Goal: Information Seeking & Learning: Find specific fact

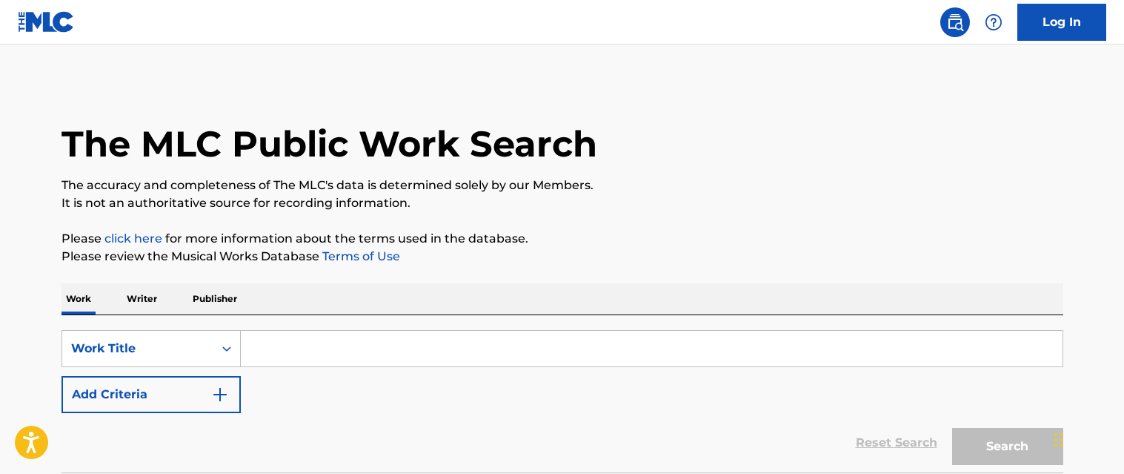
click at [262, 350] on input "Search Form" at bounding box center [652, 349] width 822 height 36
paste input "CATCH A STRAY"
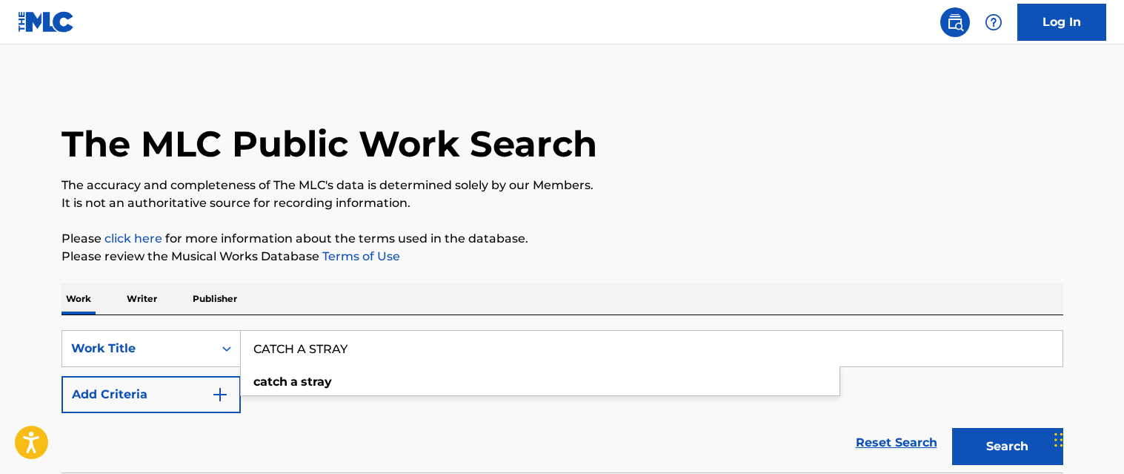
type input "CATCH A STRAY"
click at [199, 404] on button "Add Criteria" at bounding box center [151, 394] width 179 height 37
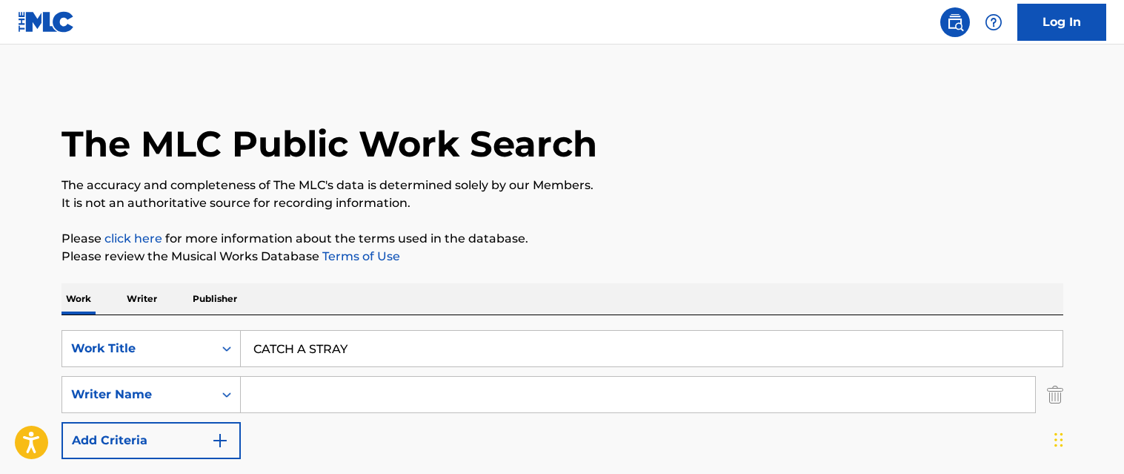
click at [281, 393] on input "Search Form" at bounding box center [638, 395] width 795 height 36
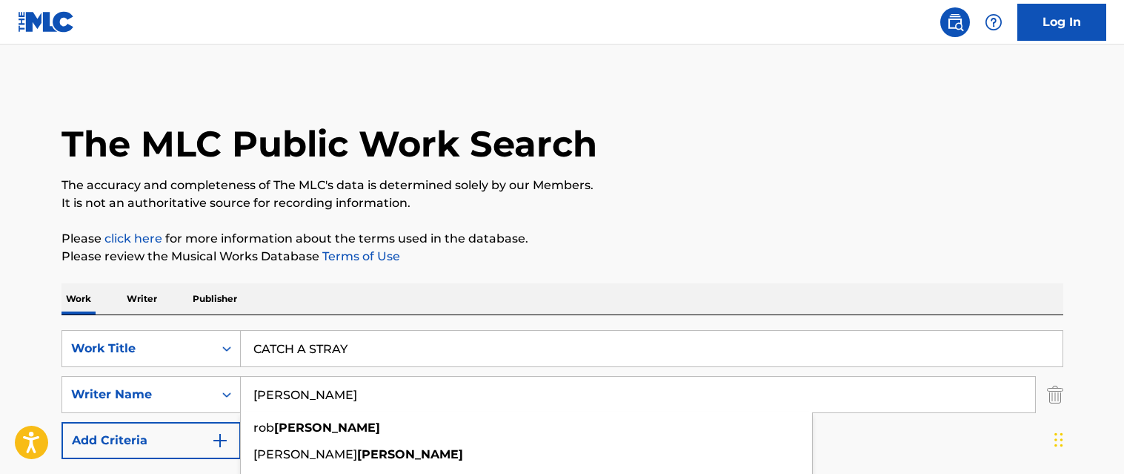
type input "[PERSON_NAME]"
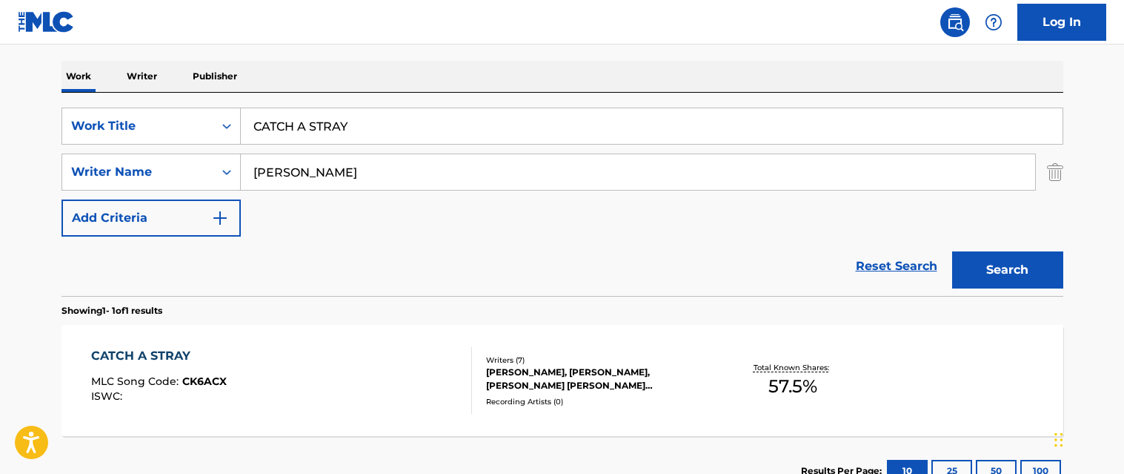
scroll to position [333, 0]
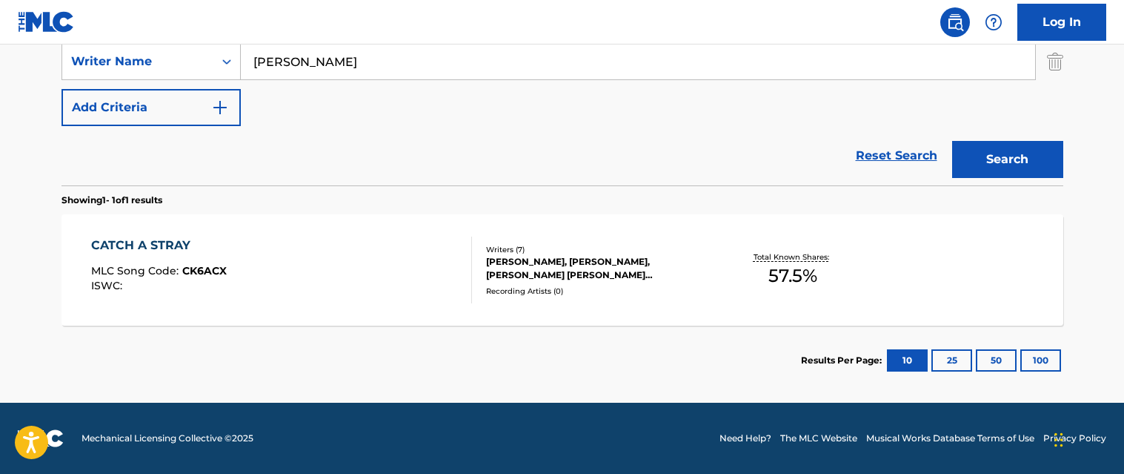
click at [369, 285] on div "CATCH A STRAY MLC Song Code : CK6ACX ISWC :" at bounding box center [281, 269] width 381 height 67
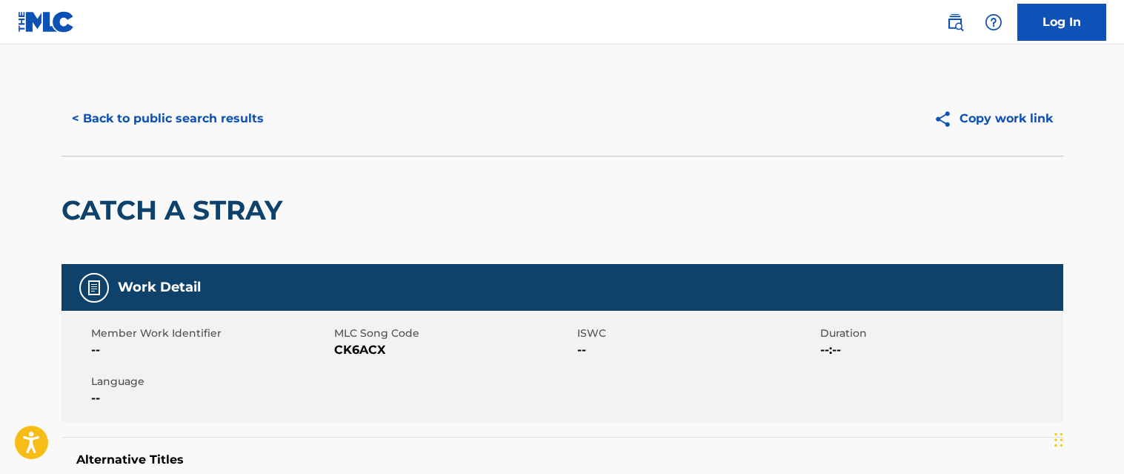
click at [365, 348] on span "CK6ACX" at bounding box center [453, 350] width 239 height 18
copy span "CK6ACX"
click at [195, 125] on button "< Back to public search results" at bounding box center [168, 118] width 213 height 37
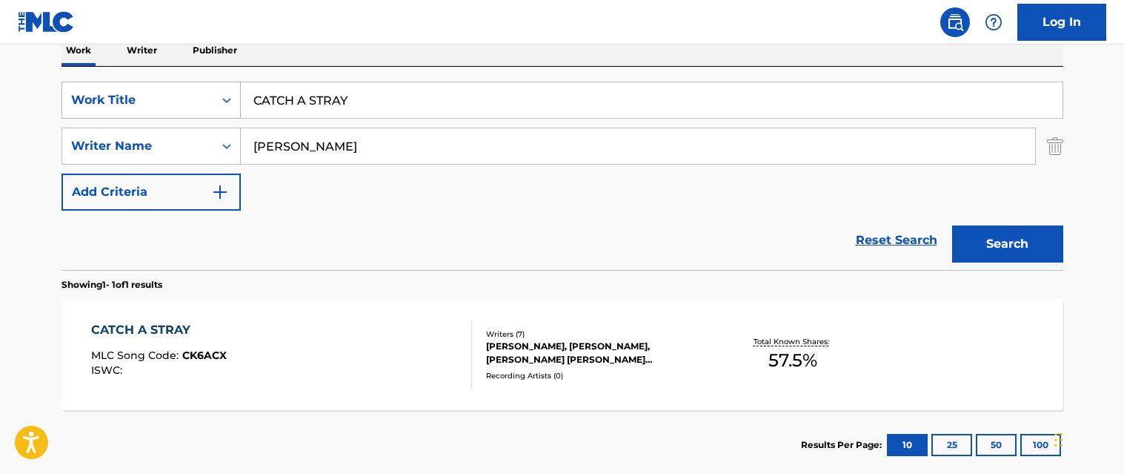
drag, startPoint x: 391, startPoint y: 99, endPoint x: 217, endPoint y: 96, distance: 173.5
click at [217, 96] on div "SearchWithCriteriae15969e5-f39c-4860-84eb-e33f7cd2e6a3 Work Title CATCH A STRAY" at bounding box center [563, 100] width 1002 height 37
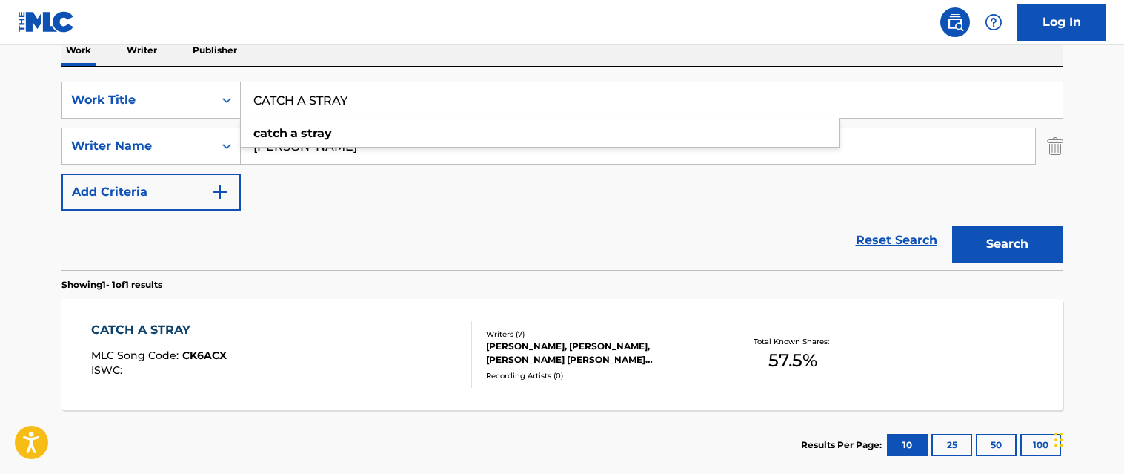
paste input "DIRT ON MY SHOES"
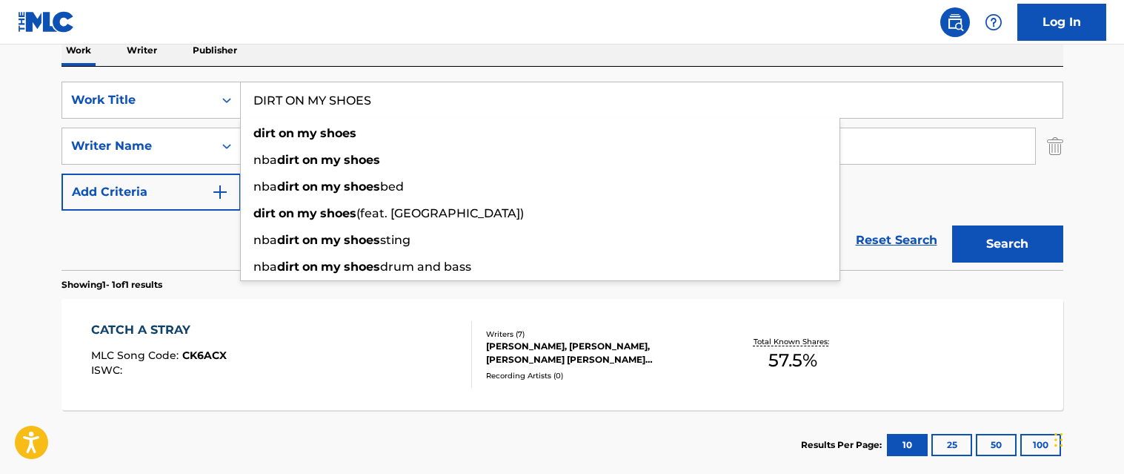
type input "DIRT ON MY SHOES"
click at [440, 64] on div "Work Writer Publisher" at bounding box center [563, 50] width 1002 height 31
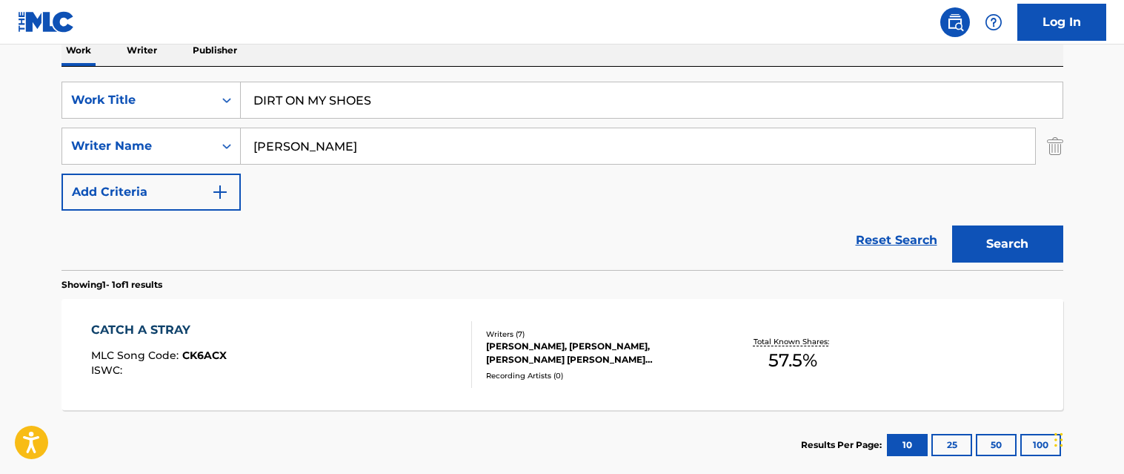
click at [991, 235] on button "Search" at bounding box center [1007, 243] width 111 height 37
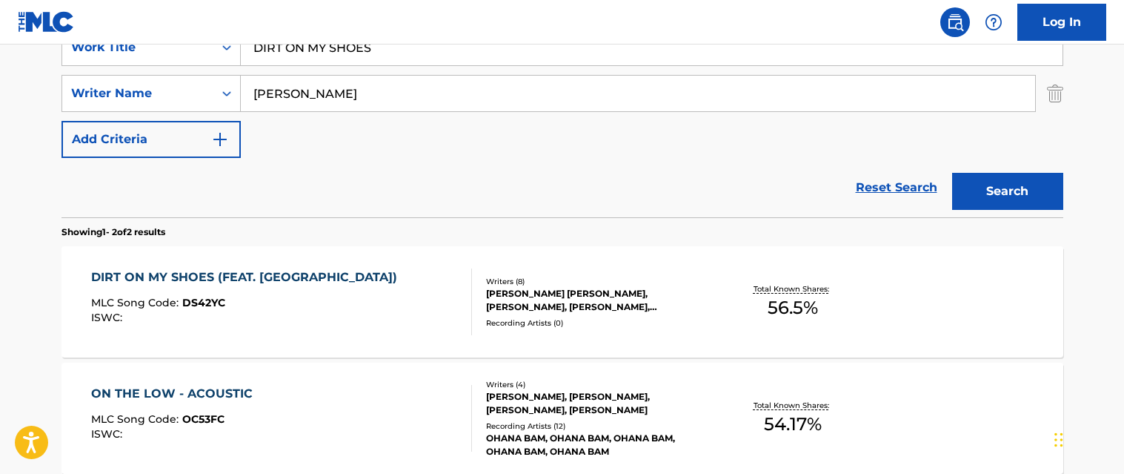
scroll to position [227, 0]
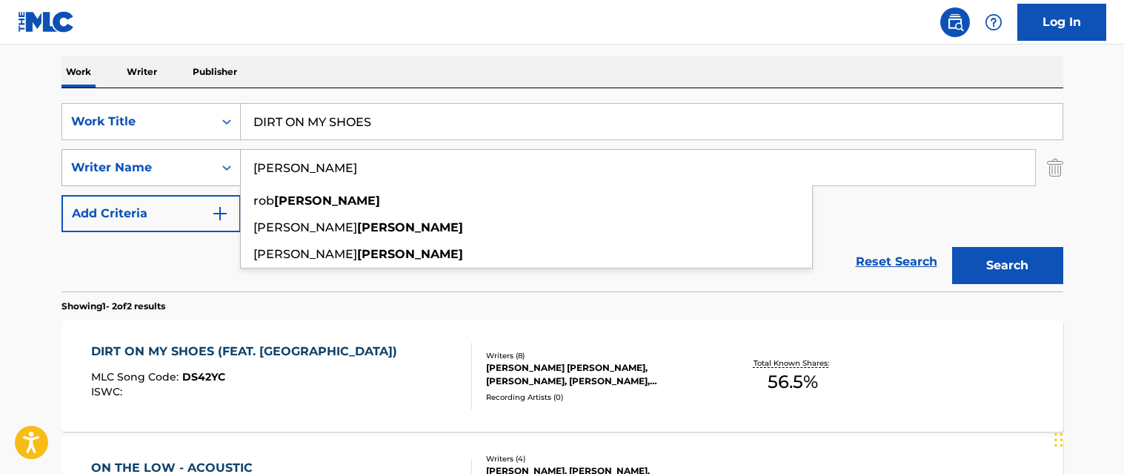
drag, startPoint x: 330, startPoint y: 162, endPoint x: 221, endPoint y: 162, distance: 109.0
click at [221, 162] on div "SearchWithCriteriad78149da-650e-4d69-8984-5a2f7bc27c8b Writer Name [PERSON_NAME…" at bounding box center [563, 167] width 1002 height 37
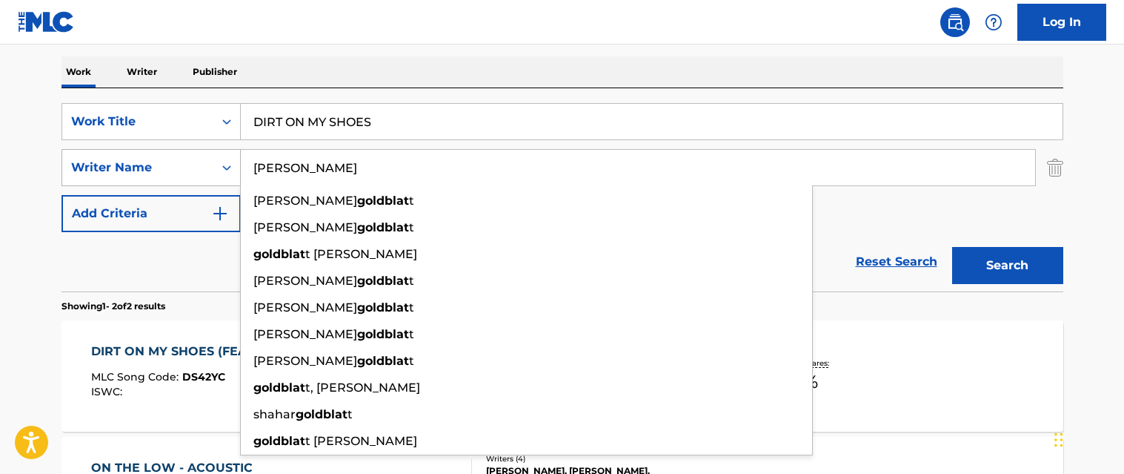
type input "[PERSON_NAME]"
click at [952, 247] on button "Search" at bounding box center [1007, 265] width 111 height 37
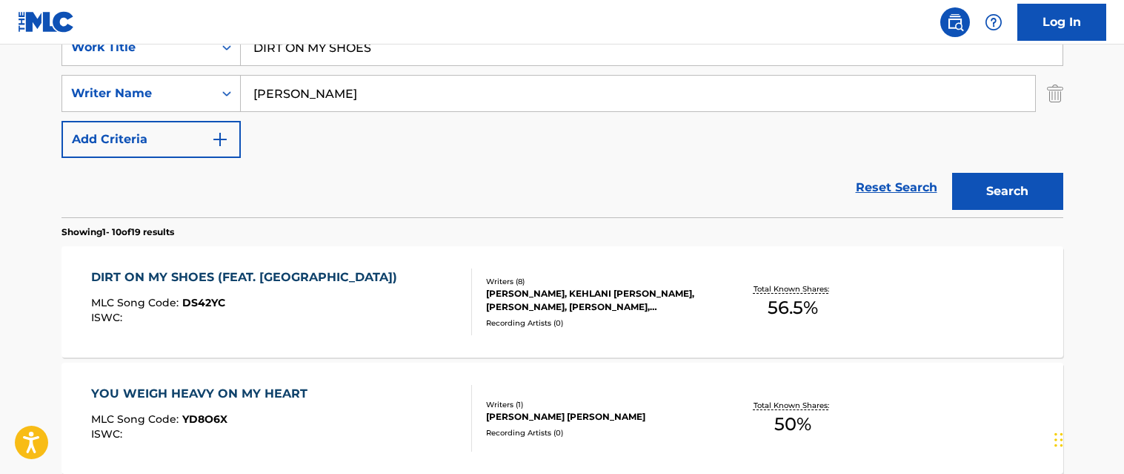
scroll to position [375, 0]
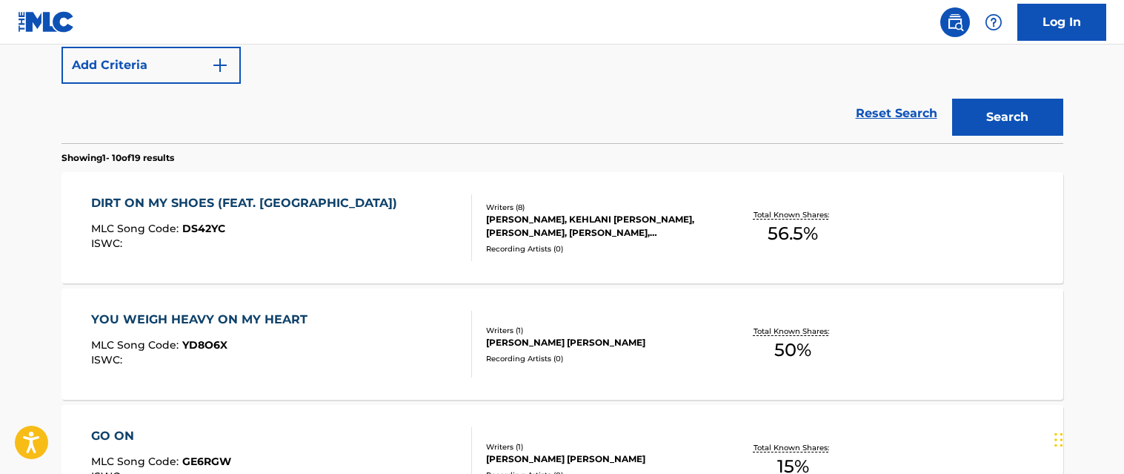
click at [362, 202] on div "DIRT ON MY SHOES (FEAT. KEHLANI) MLC Song Code : DS42YC ISWC :" at bounding box center [281, 227] width 381 height 67
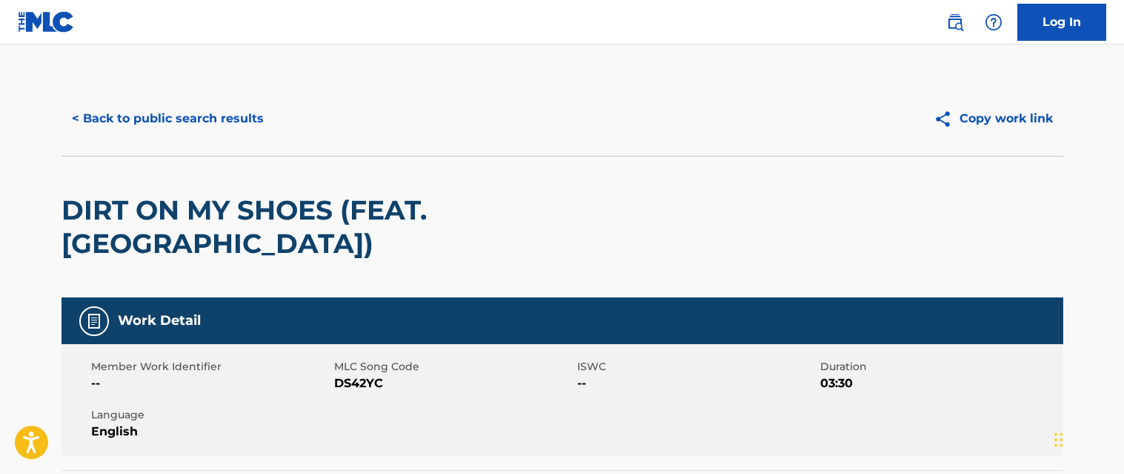
click at [351, 374] on span "DS42YC" at bounding box center [453, 383] width 239 height 18
copy span "DS42YC"
click at [253, 116] on button "< Back to public search results" at bounding box center [168, 118] width 213 height 37
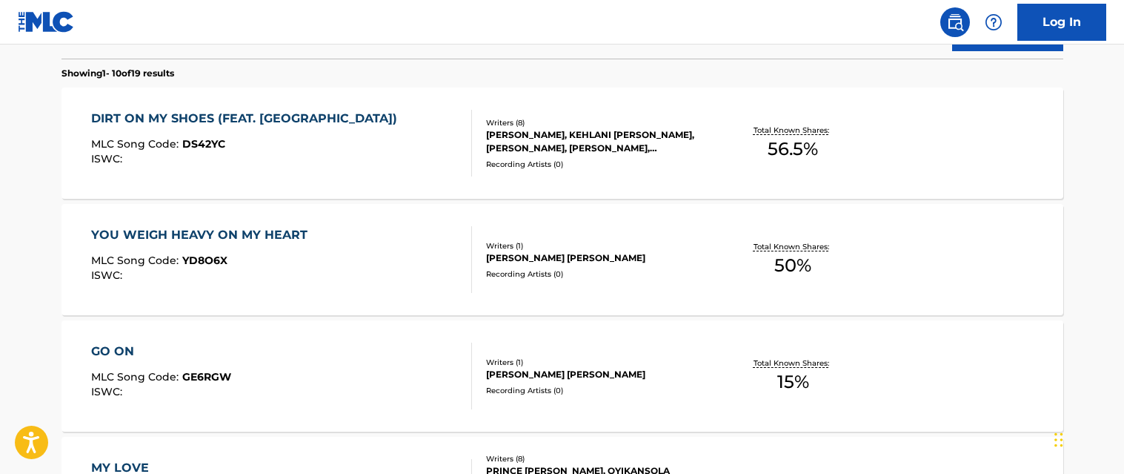
scroll to position [163, 0]
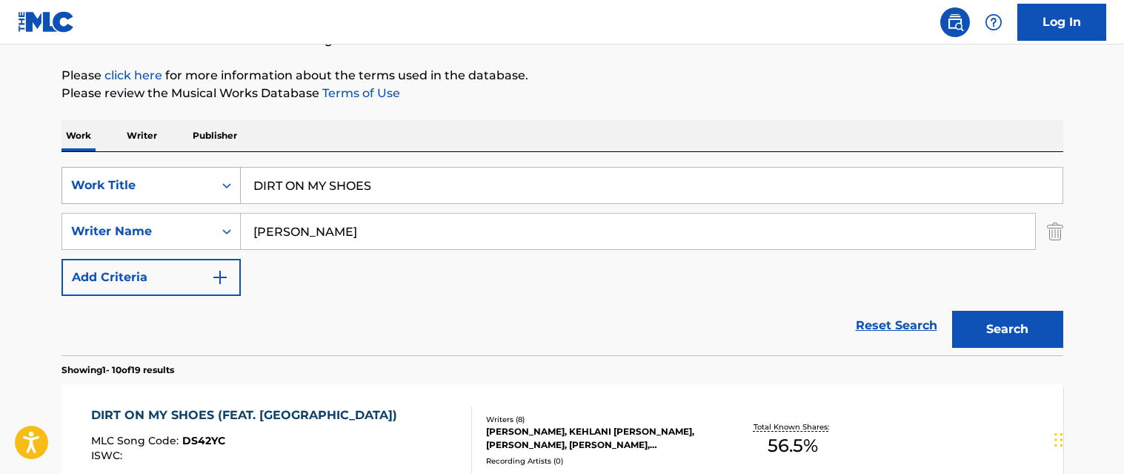
drag, startPoint x: 382, startPoint y: 190, endPoint x: 171, endPoint y: 185, distance: 210.6
click at [169, 185] on div "SearchWithCriteriae15969e5-f39c-4860-84eb-e33f7cd2e6a3 Work Title DIRT ON MY SH…" at bounding box center [563, 185] width 1002 height 37
paste input "FIRE"
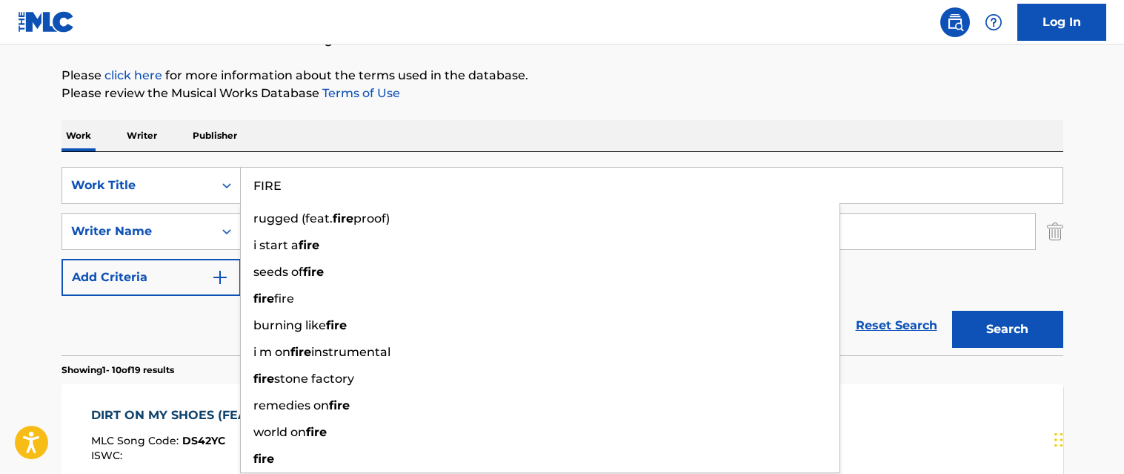
type input "FIRE"
click at [407, 150] on div "Work Writer Publisher" at bounding box center [563, 135] width 1002 height 31
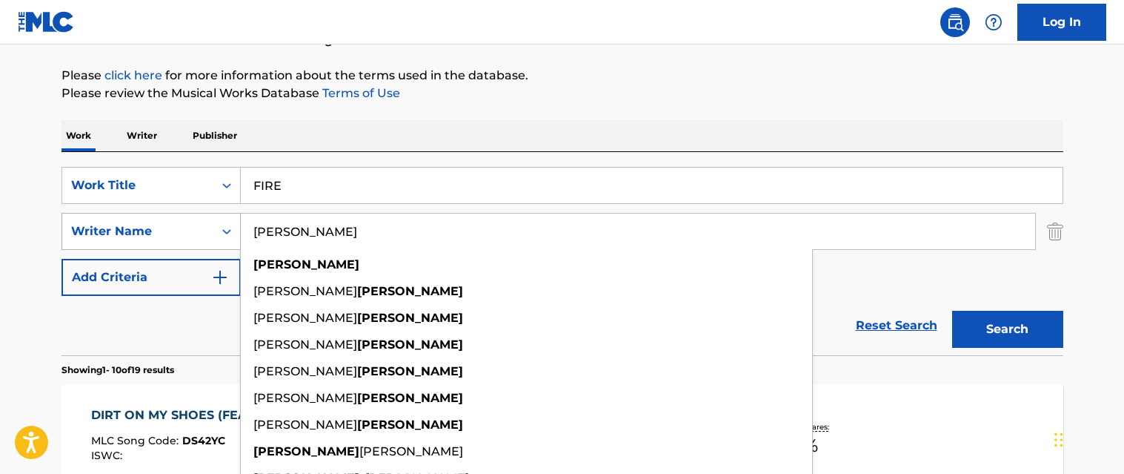
drag, startPoint x: 344, startPoint y: 235, endPoint x: 216, endPoint y: 236, distance: 128.2
click at [214, 236] on div "SearchWithCriteriad78149da-650e-4d69-8984-5a2f7bc27c8b Writer Name [PERSON_NAME…" at bounding box center [563, 231] width 1002 height 37
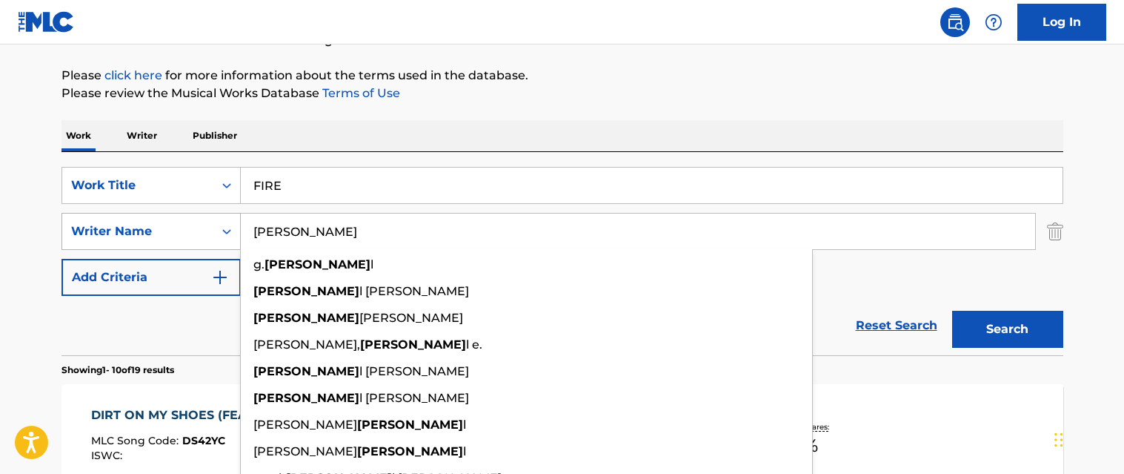
click at [952, 311] on button "Search" at bounding box center [1007, 329] width 111 height 37
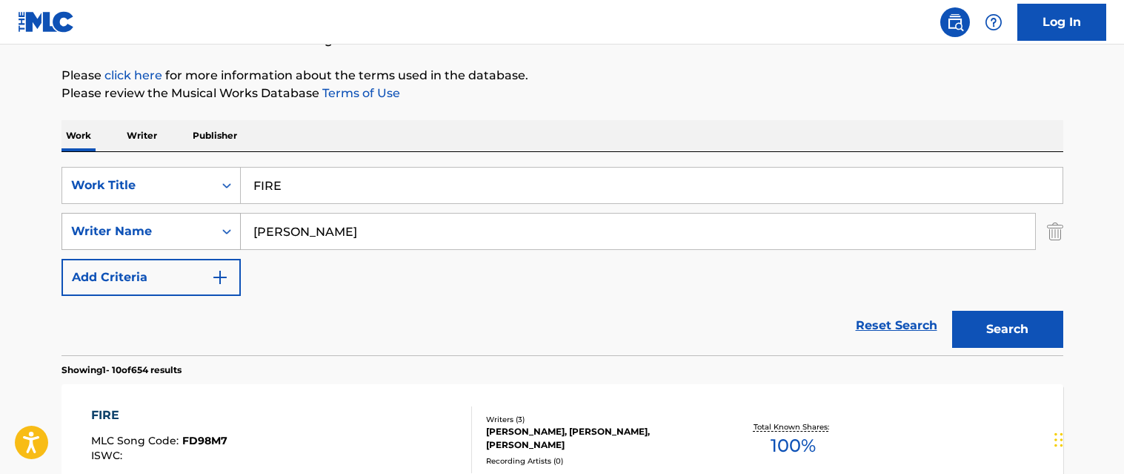
drag, startPoint x: 328, startPoint y: 227, endPoint x: 222, endPoint y: 227, distance: 105.3
click at [222, 227] on div "SearchWithCriteriad78149da-650e-4d69-8984-5a2f7bc27c8b Writer Name [PERSON_NAME]" at bounding box center [563, 231] width 1002 height 37
type input "[PERSON_NAME]"
click at [952, 311] on button "Search" at bounding box center [1007, 329] width 111 height 37
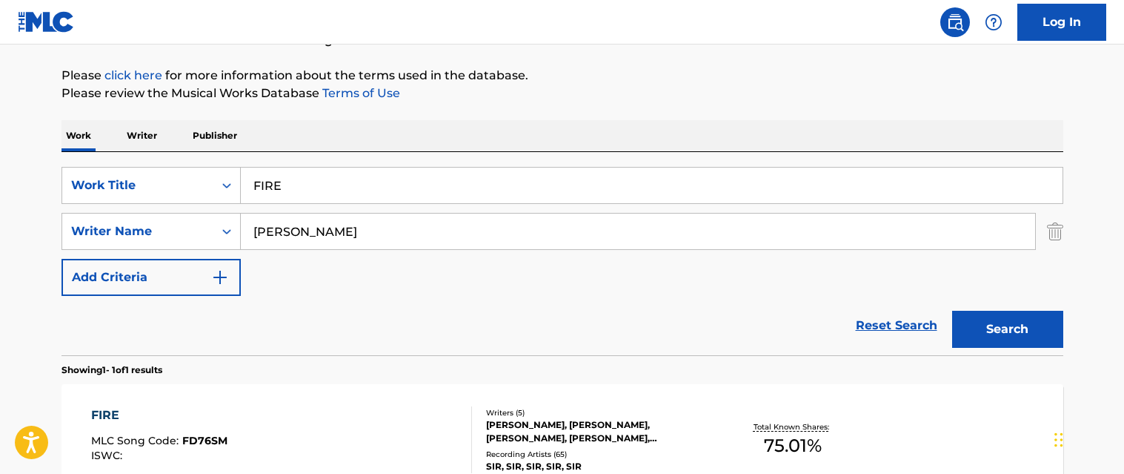
scroll to position [311, 0]
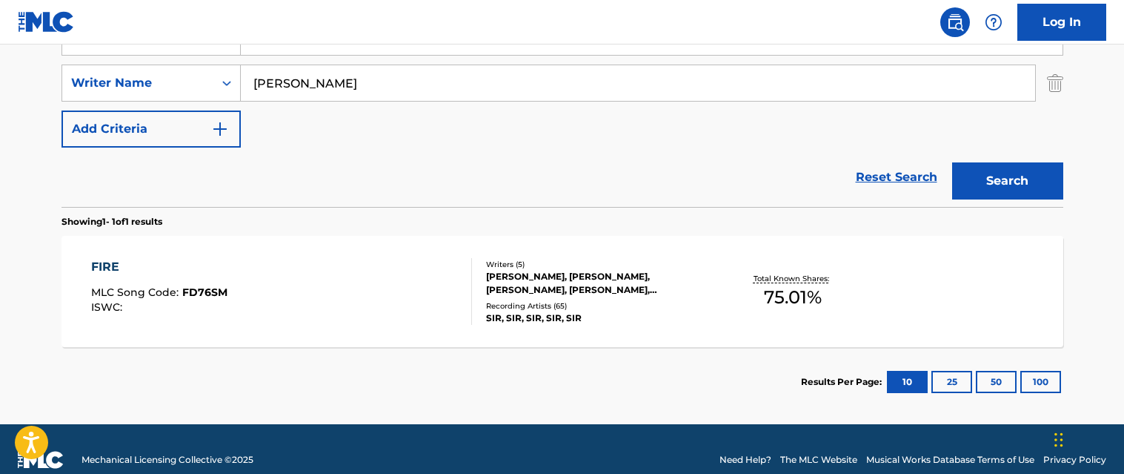
click at [365, 288] on div "FIRE MLC Song Code : FD76SM ISWC :" at bounding box center [281, 291] width 381 height 67
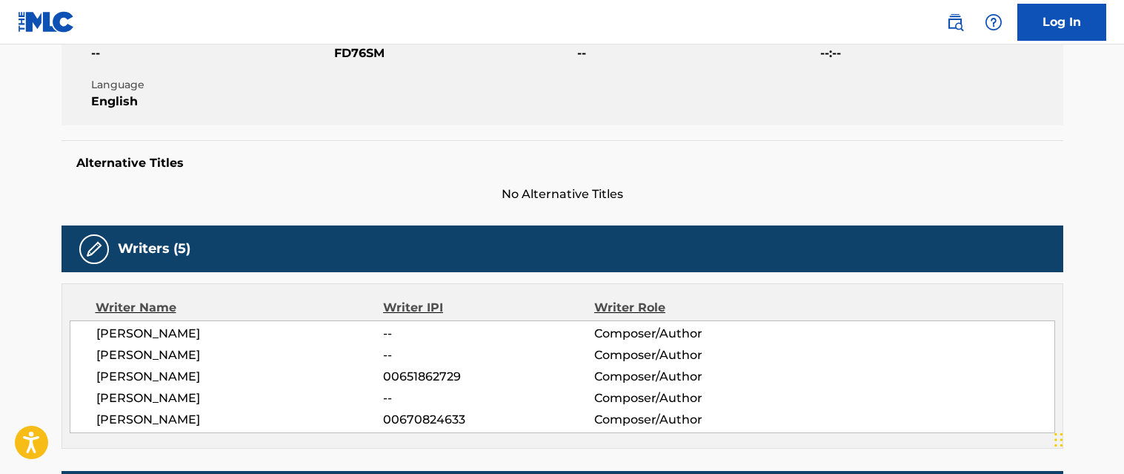
scroll to position [148, 0]
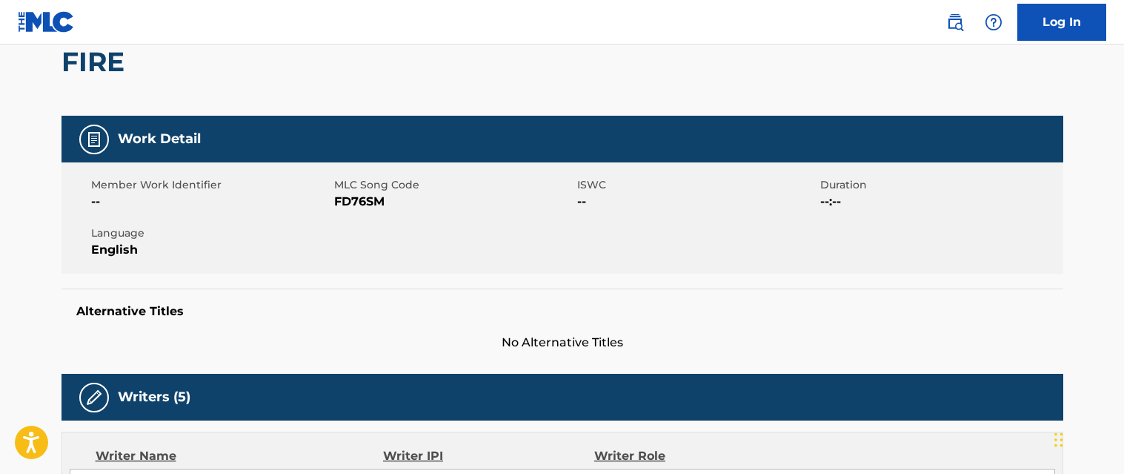
click at [359, 202] on span "FD76SM" at bounding box center [453, 202] width 239 height 18
copy span "FD76SM"
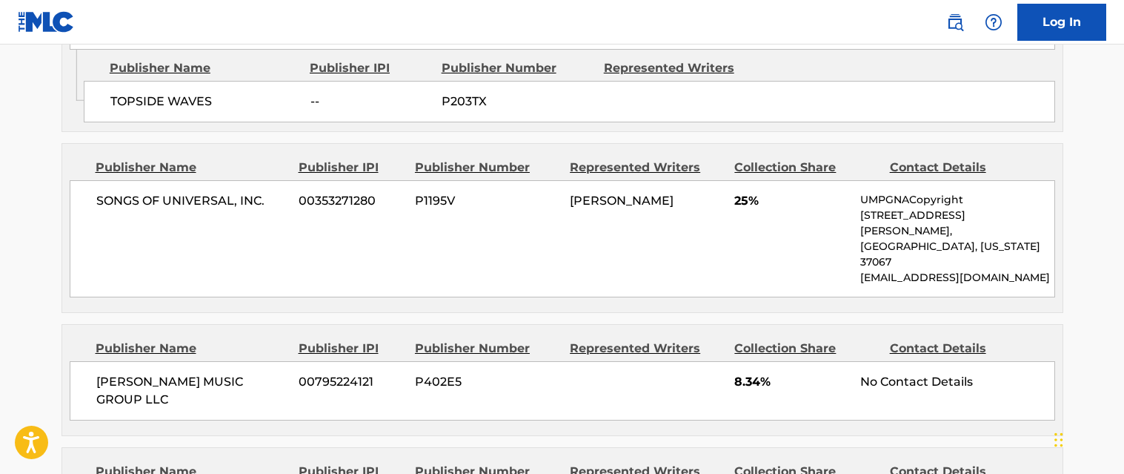
scroll to position [964, 0]
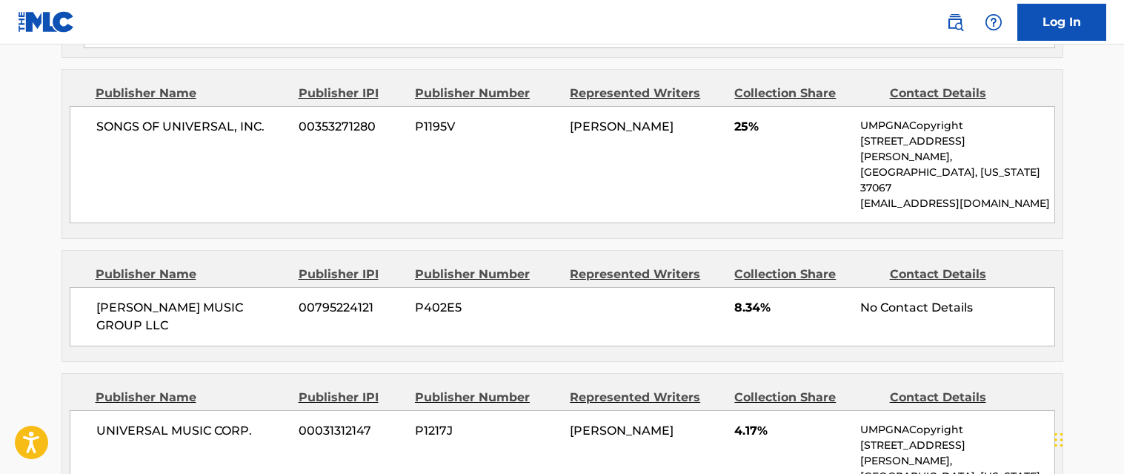
click at [749, 299] on span "8.34%" at bounding box center [792, 308] width 115 height 18
copy div "8.34%"
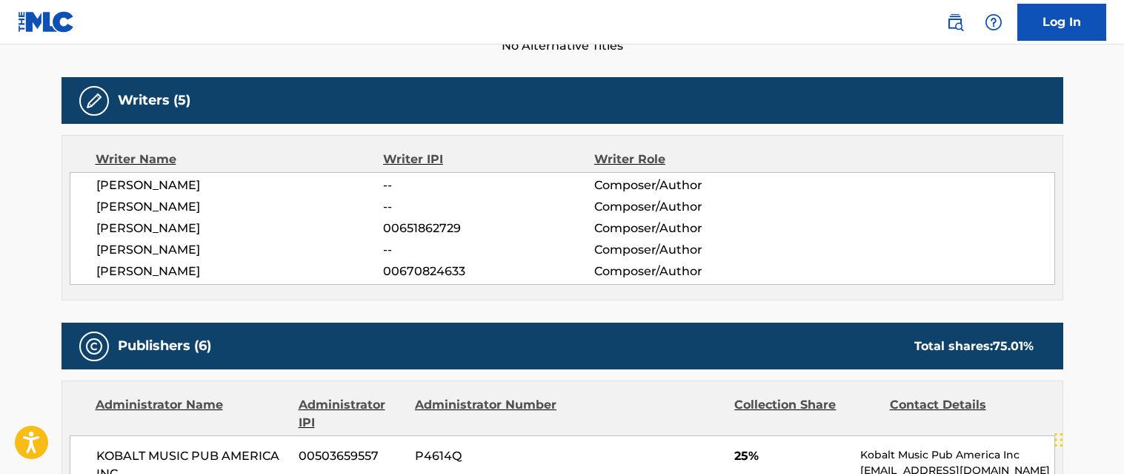
scroll to position [0, 0]
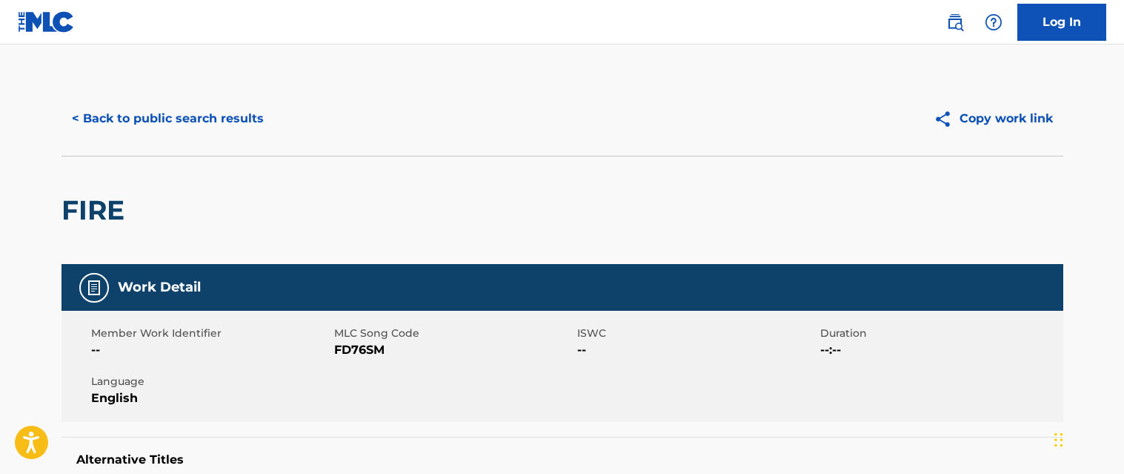
click at [232, 126] on button "< Back to public search results" at bounding box center [168, 118] width 213 height 37
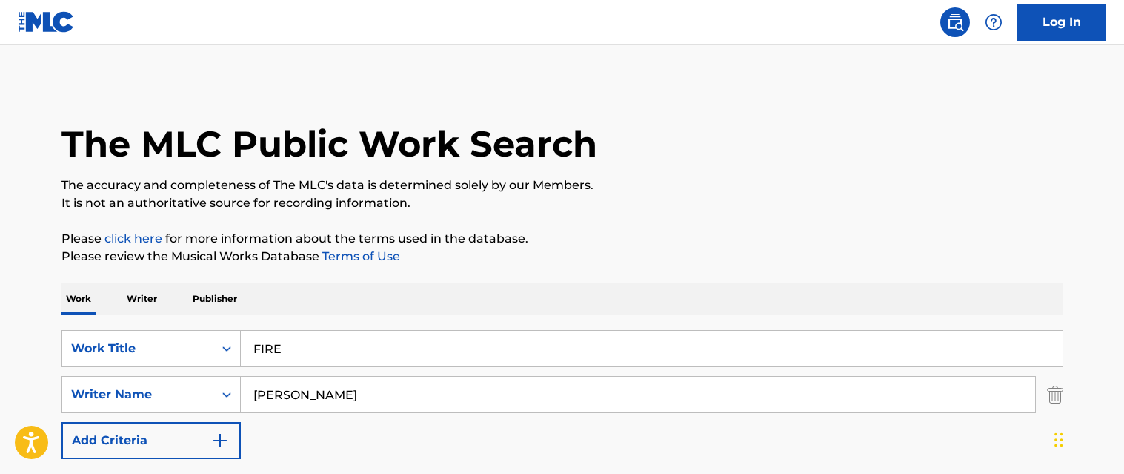
scroll to position [248, 0]
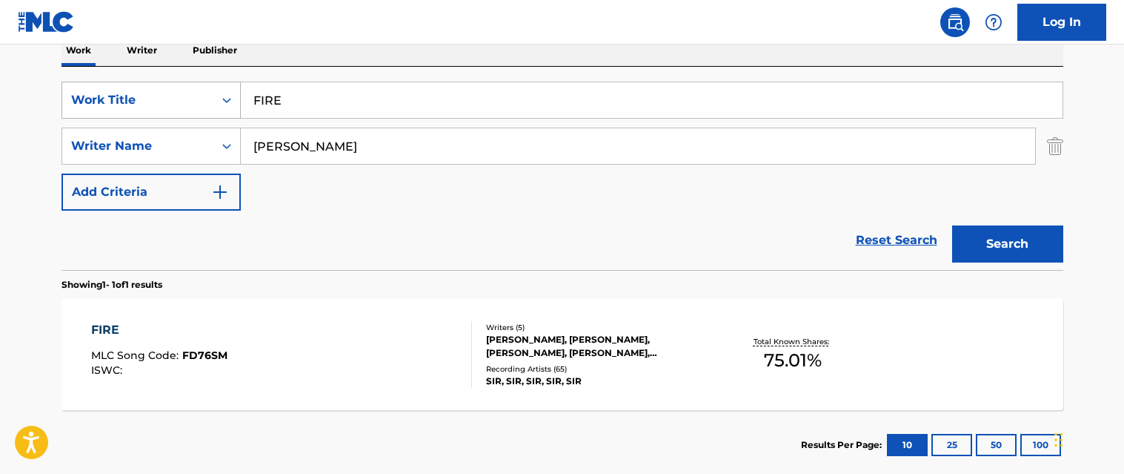
drag, startPoint x: 308, startPoint y: 104, endPoint x: 212, endPoint y: 100, distance: 95.7
click at [212, 100] on div "SearchWithCriteriae15969e5-f39c-4860-84eb-e33f7cd2e6a3 Work Title FIRE" at bounding box center [563, 100] width 1002 height 37
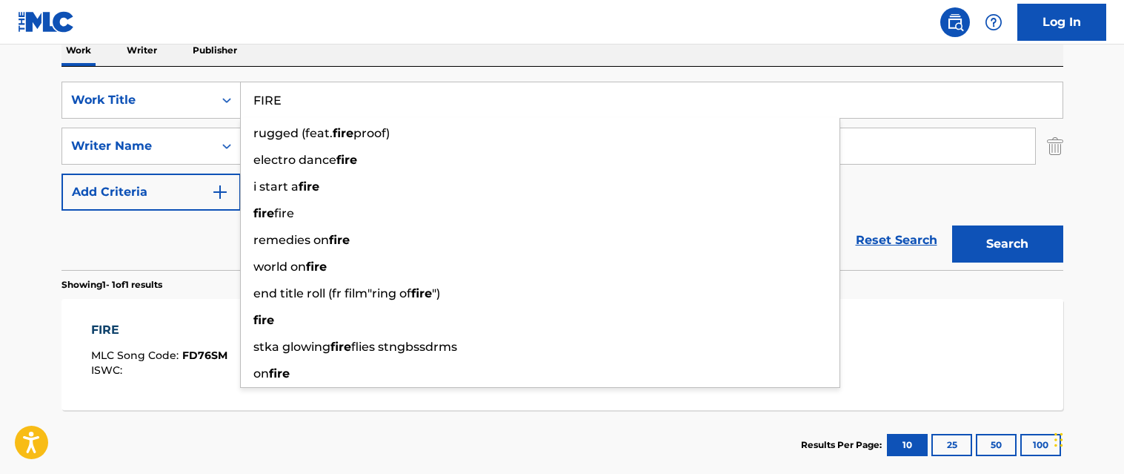
paste input "HEEL"
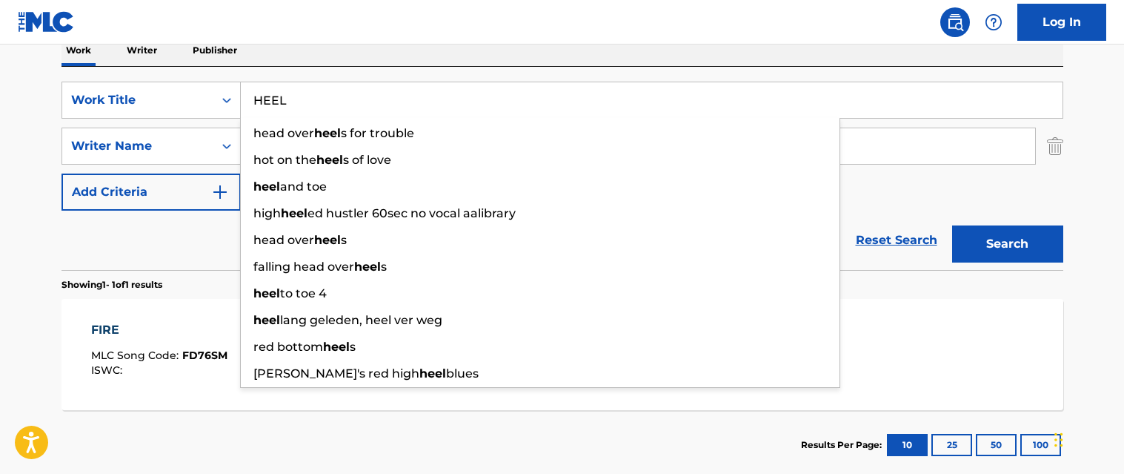
type input "HEEL"
click at [1026, 256] on button "Search" at bounding box center [1007, 243] width 111 height 37
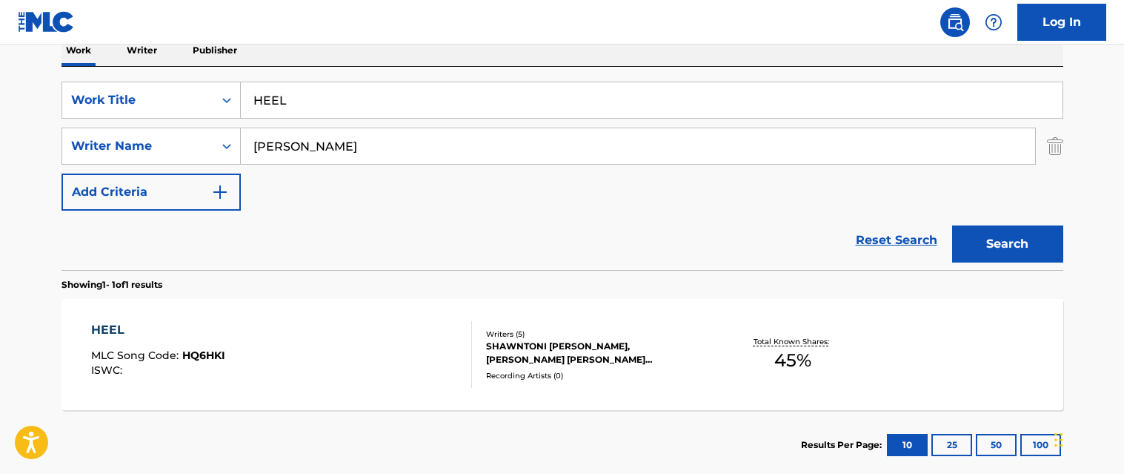
click at [324, 346] on div "HEEL MLC Song Code : HQ6HKI ISWC :" at bounding box center [281, 354] width 381 height 67
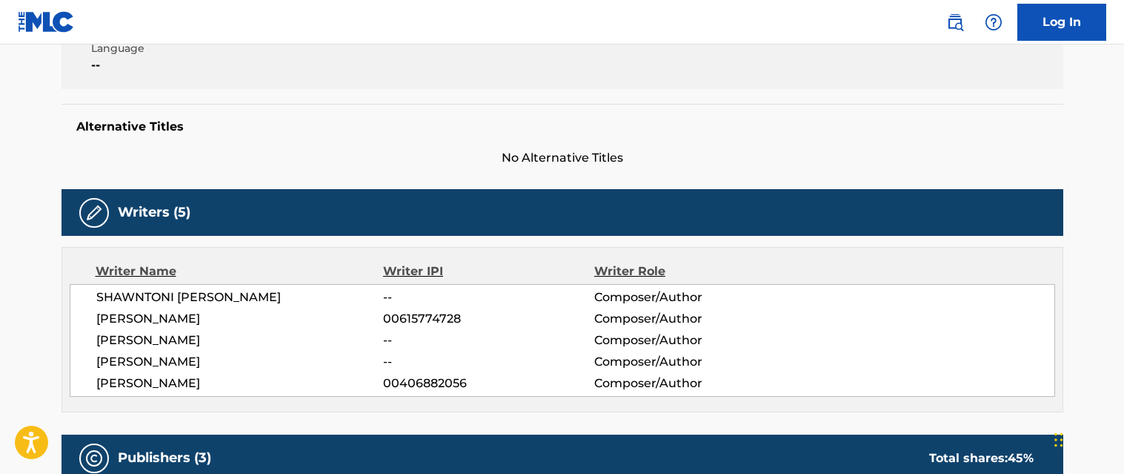
scroll to position [36, 0]
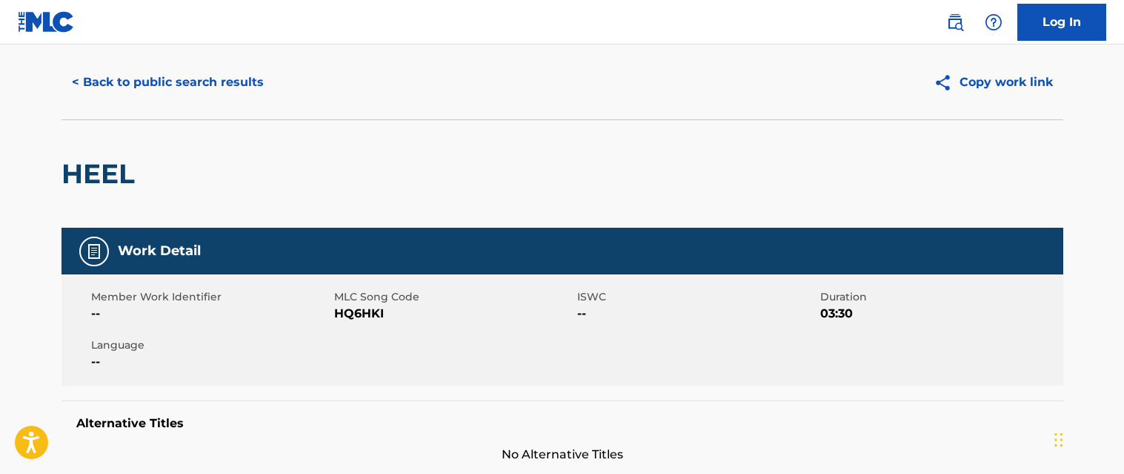
click at [357, 307] on span "HQ6HKI" at bounding box center [453, 314] width 239 height 18
copy span "HQ6HKI"
click at [196, 72] on button "< Back to public search results" at bounding box center [168, 82] width 213 height 37
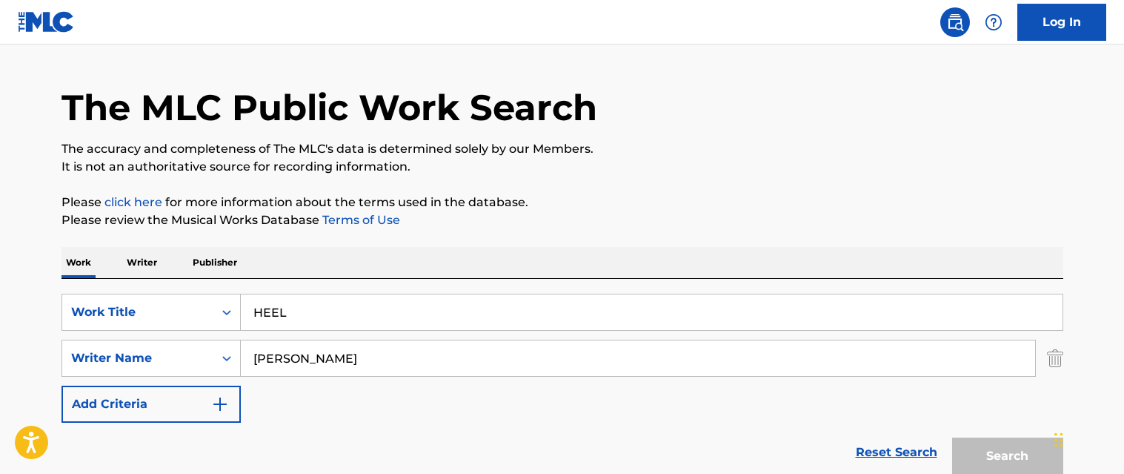
scroll to position [248, 0]
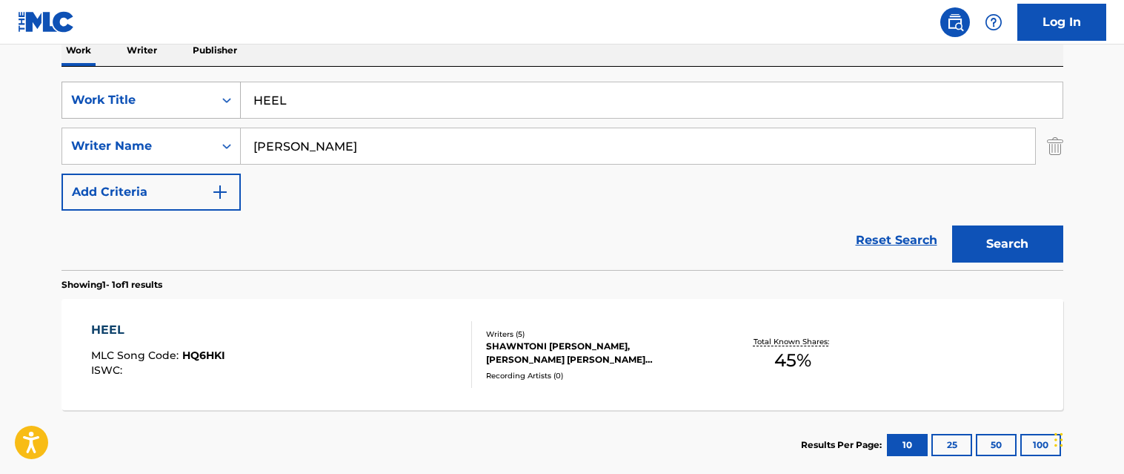
drag, startPoint x: 285, startPoint y: 102, endPoint x: 202, endPoint y: 96, distance: 83.2
click at [202, 96] on div "SearchWithCriteriae15969e5-f39c-4860-84eb-e33f7cd2e6a3 Work Title HEEL" at bounding box center [563, 100] width 1002 height 37
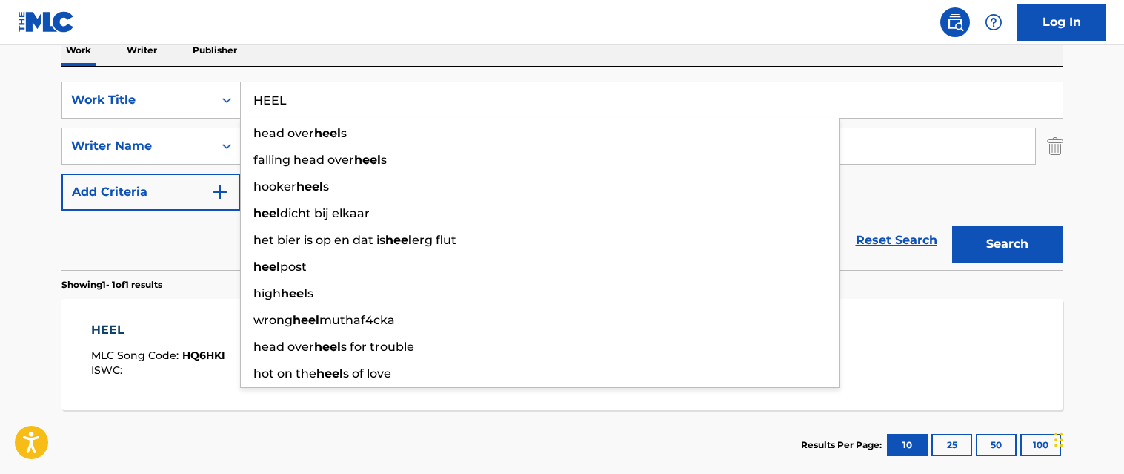
paste input "I DO"
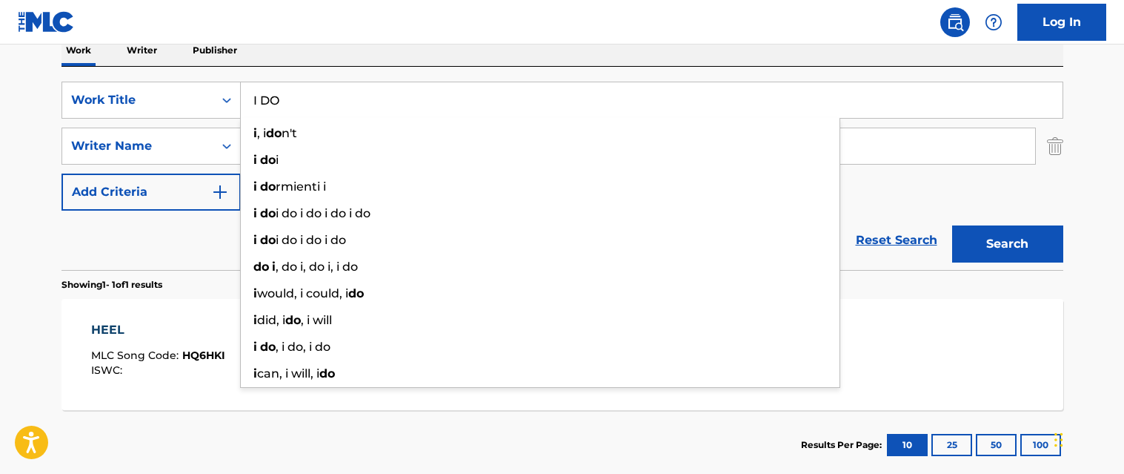
type input "I DO"
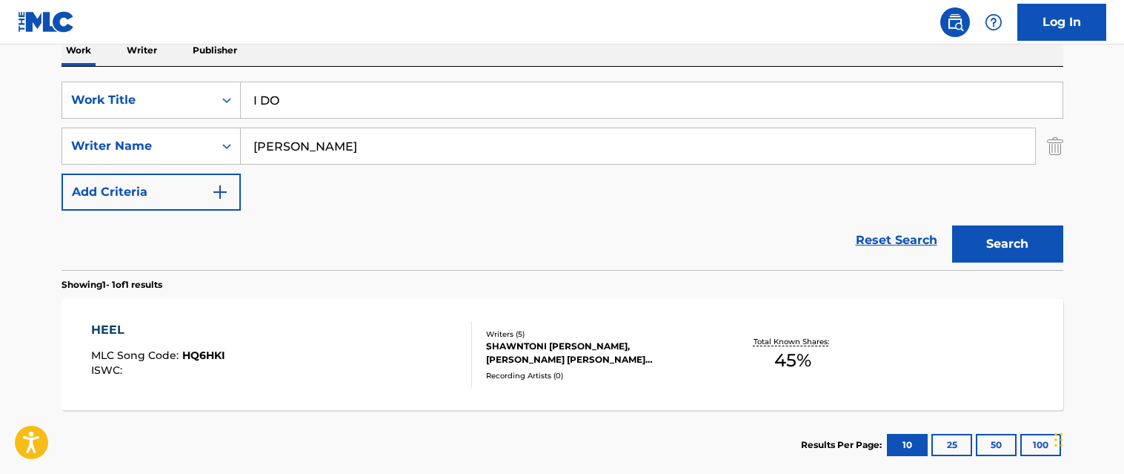
drag, startPoint x: 1001, startPoint y: 249, endPoint x: 823, endPoint y: 247, distance: 177.2
click at [1000, 249] on button "Search" at bounding box center [1007, 243] width 111 height 37
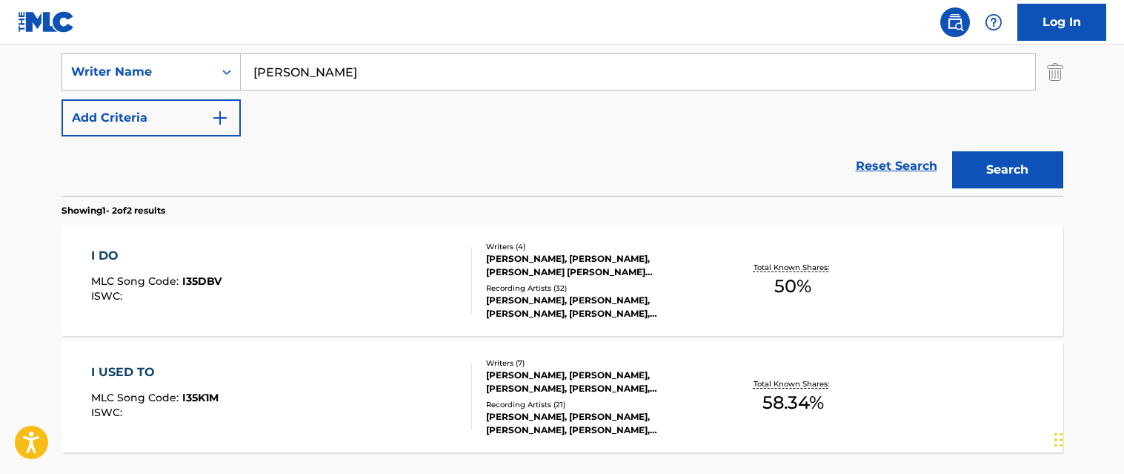
scroll to position [397, 0]
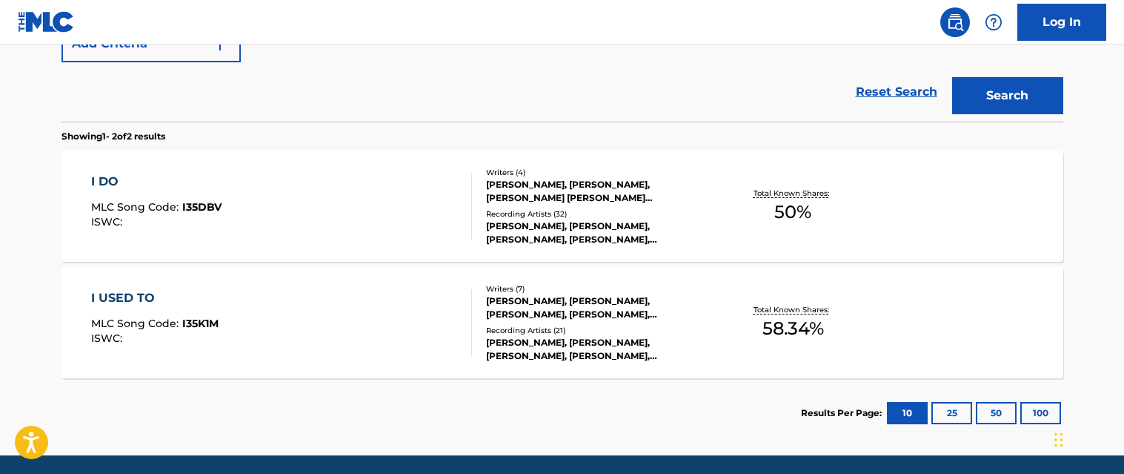
click at [353, 189] on div "I DO MLC Song Code : I35DBV ISWC :" at bounding box center [281, 206] width 381 height 67
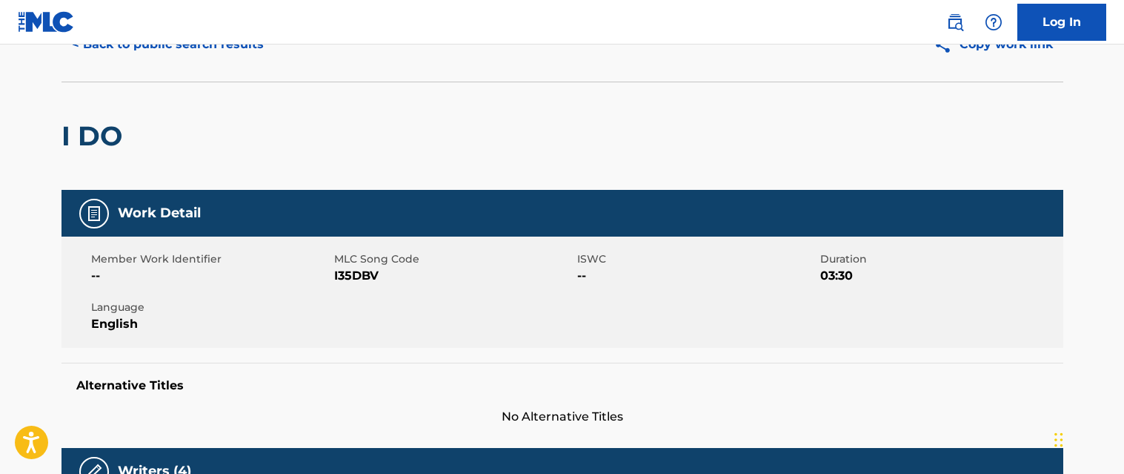
scroll to position [148, 0]
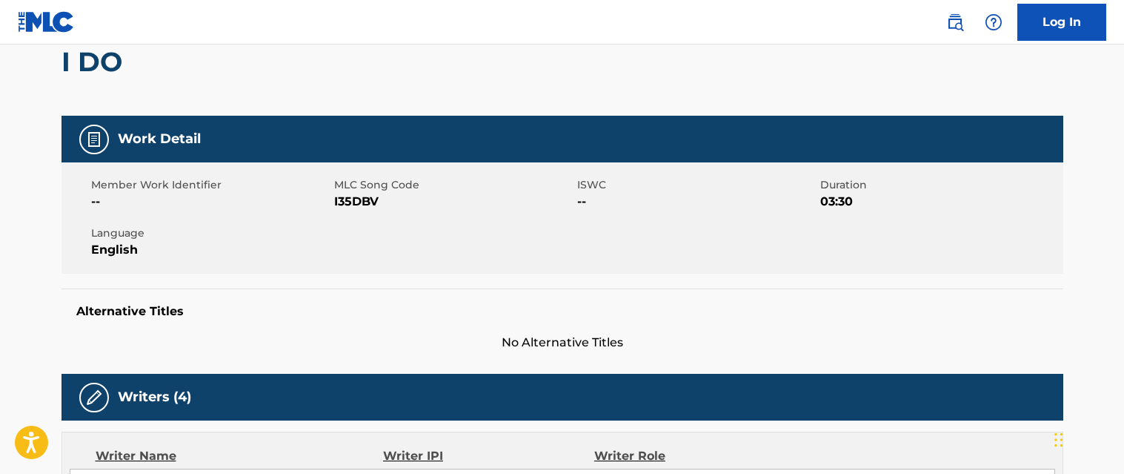
click at [360, 203] on span "I35DBV" at bounding box center [453, 202] width 239 height 18
copy span "I35DBV"
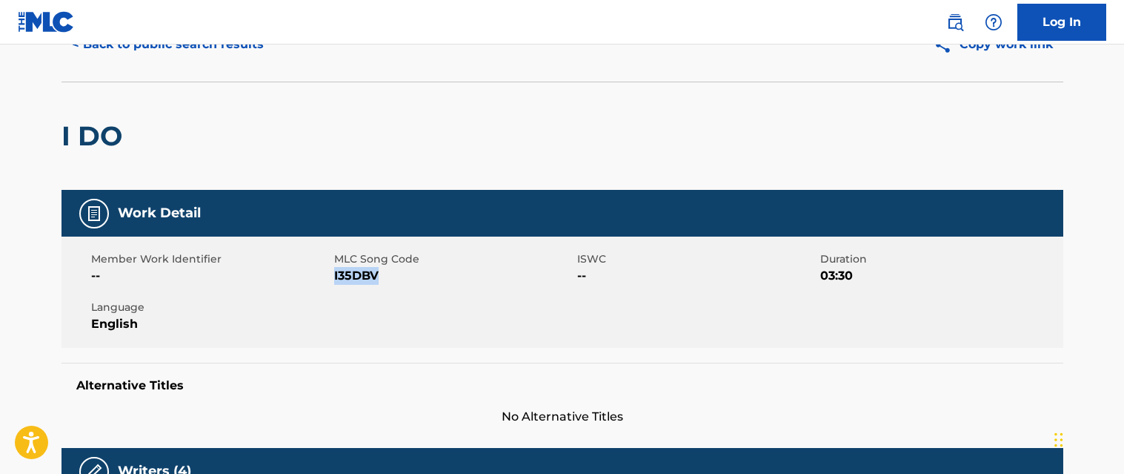
click at [226, 46] on button "< Back to public search results" at bounding box center [168, 44] width 213 height 37
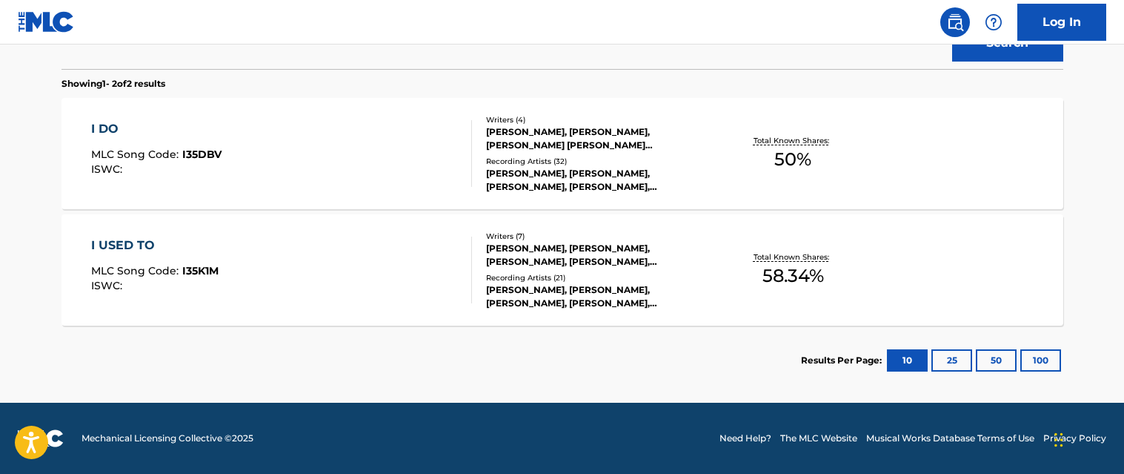
scroll to position [375, 0]
